Goal: Find specific page/section: Find specific page/section

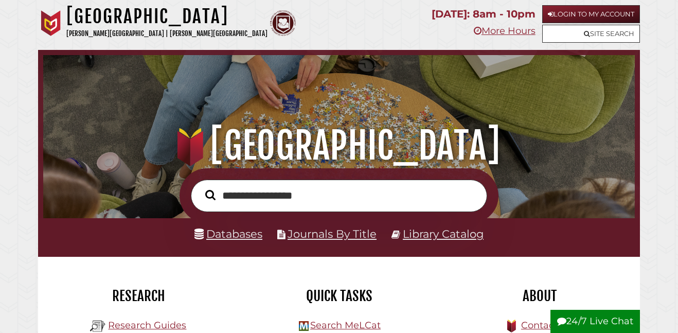
type input "**********"
click at [200, 187] on button "Search" at bounding box center [210, 194] width 21 height 15
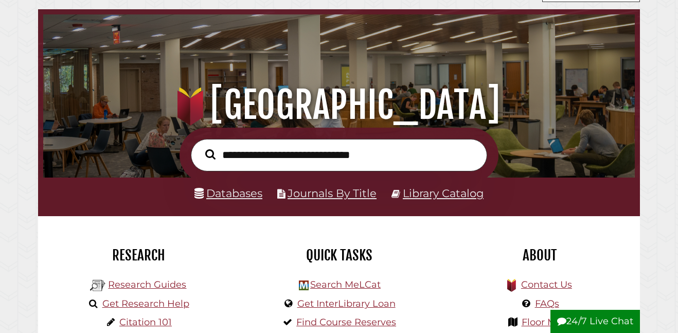
scroll to position [196, 587]
click at [222, 194] on link "Databases" at bounding box center [229, 193] width 68 height 13
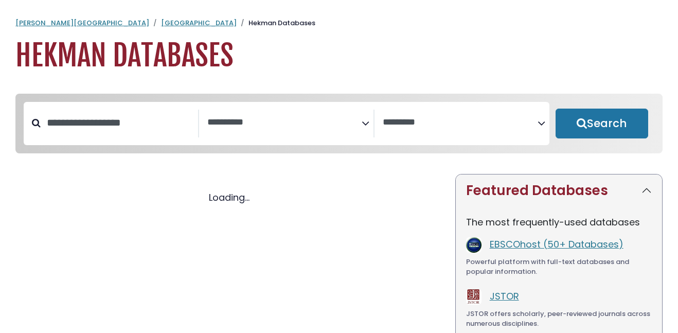
select select "Database Subject Filter"
select select "Database Vendors Filter"
select select "Database Subject Filter"
select select "Database Vendors Filter"
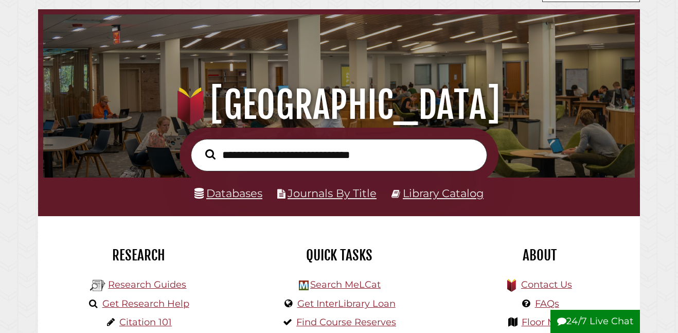
scroll to position [193, 0]
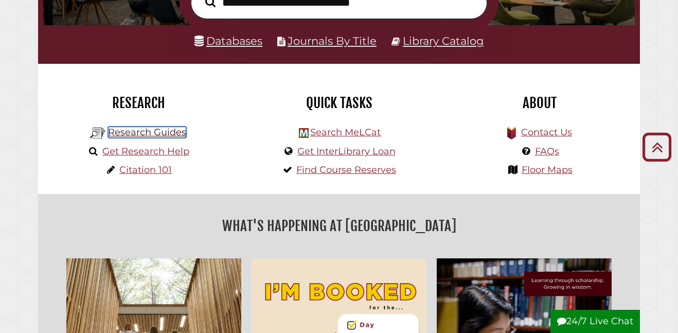
click at [165, 133] on link "Research Guides" at bounding box center [147, 132] width 78 height 11
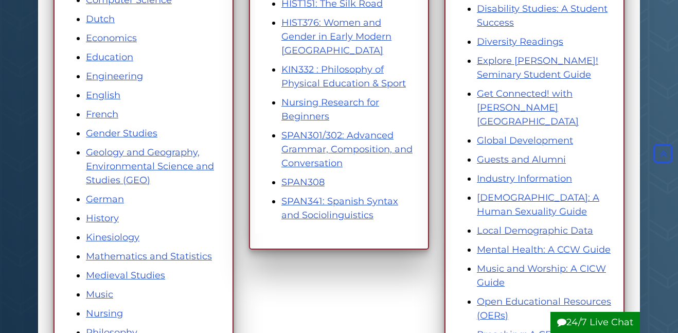
scroll to position [379, 0]
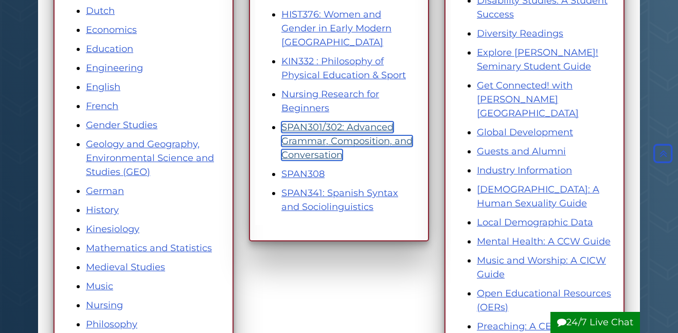
click at [308, 141] on link "SPAN301/302: Advanced Grammar, Composition, and Conversation" at bounding box center [347, 140] width 131 height 39
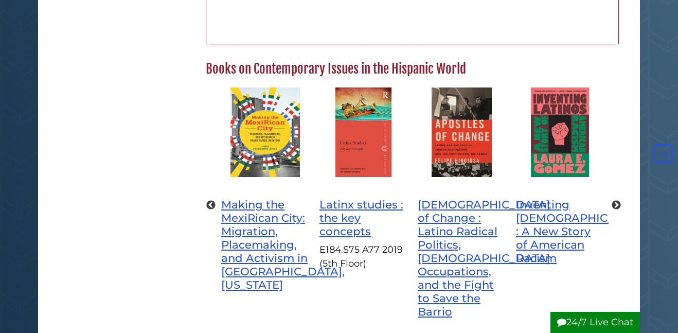
scroll to position [559, 0]
